Goal: Task Accomplishment & Management: Use online tool/utility

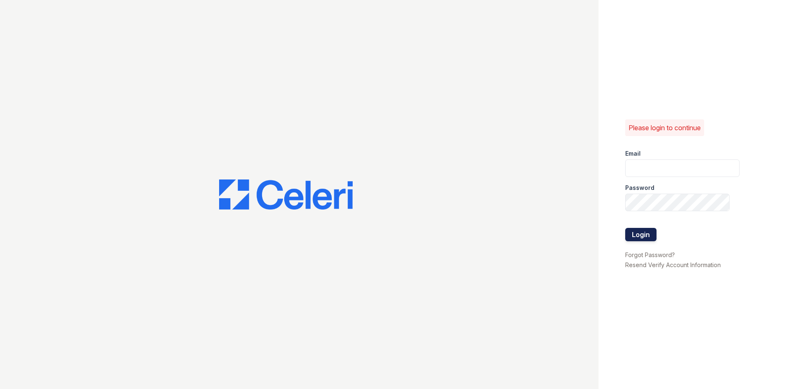
type input "[EMAIL_ADDRESS][DOMAIN_NAME]"
click at [648, 233] on button "Login" at bounding box center [640, 234] width 31 height 13
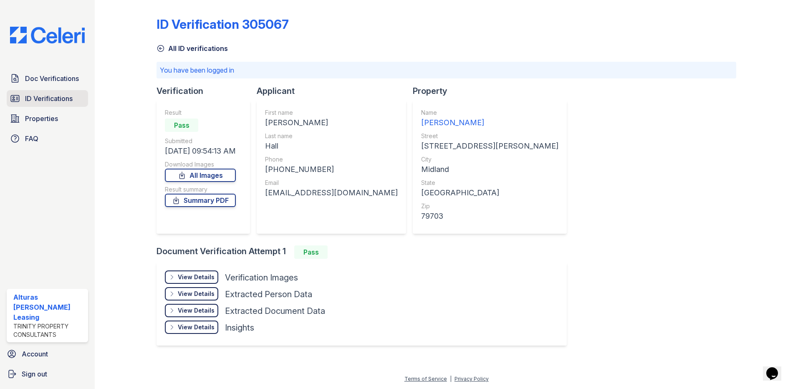
click at [62, 98] on span "ID Verifications" at bounding box center [49, 99] width 48 height 10
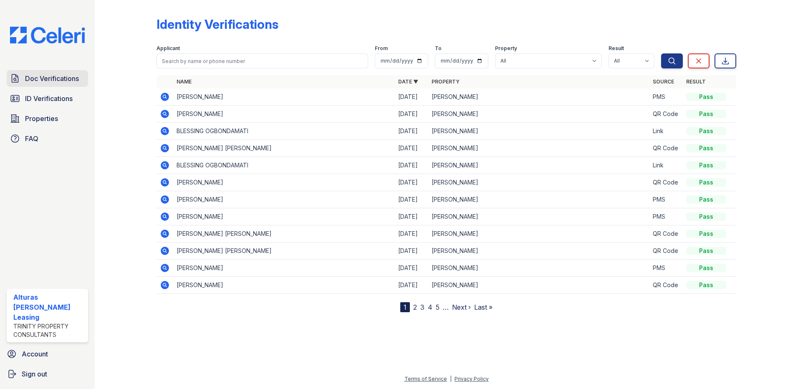
click at [58, 76] on span "Doc Verifications" at bounding box center [52, 78] width 54 height 10
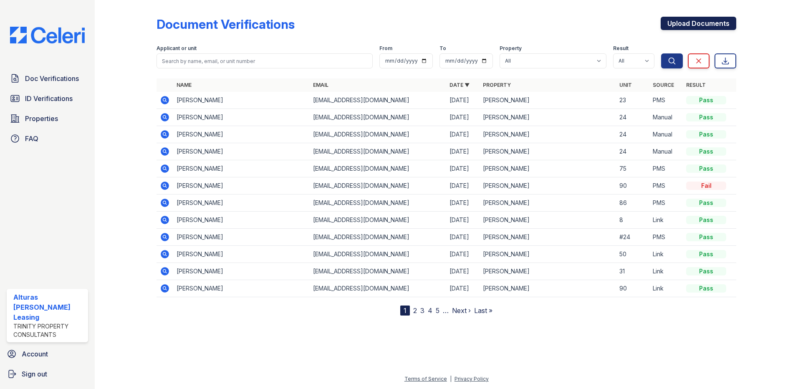
click at [710, 24] on link "Upload Documents" at bounding box center [699, 23] width 76 height 13
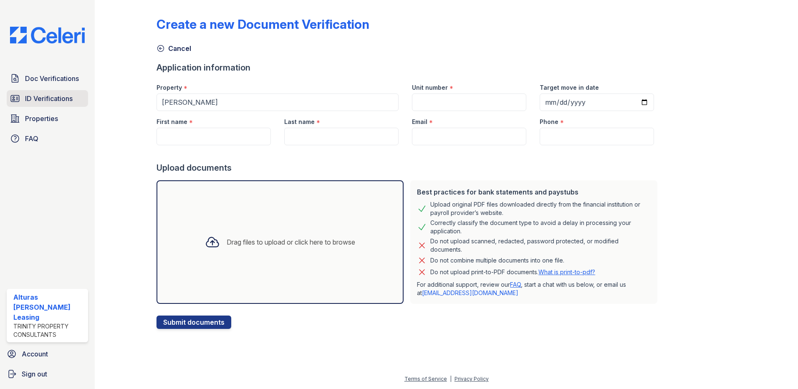
click at [66, 99] on span "ID Verifications" at bounding box center [49, 99] width 48 height 10
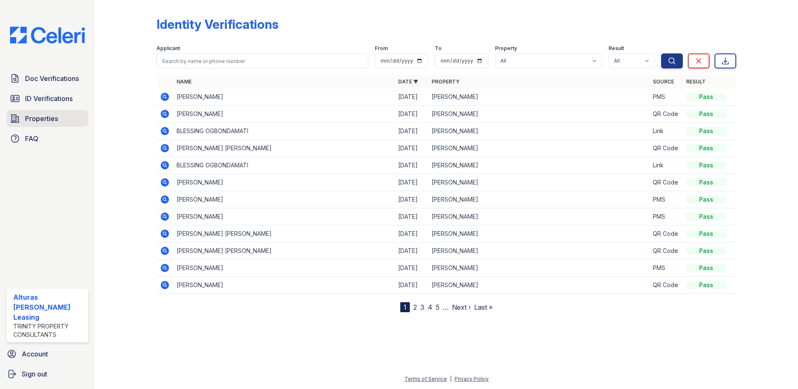
click at [35, 115] on span "Properties" at bounding box center [41, 119] width 33 height 10
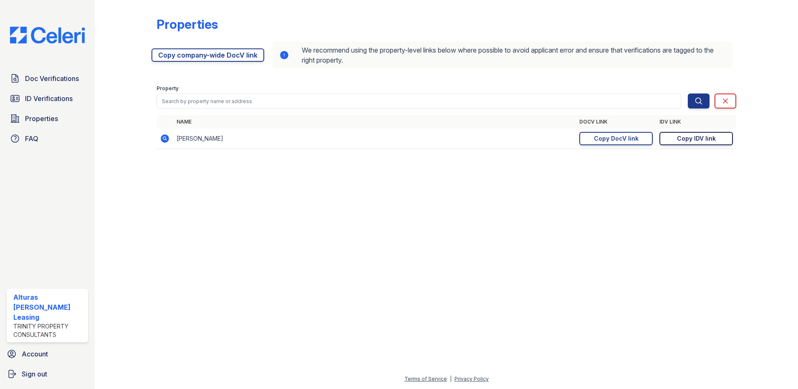
click at [701, 138] on div "Copy IDV link" at bounding box center [696, 138] width 39 height 8
